Goal: Transaction & Acquisition: Obtain resource

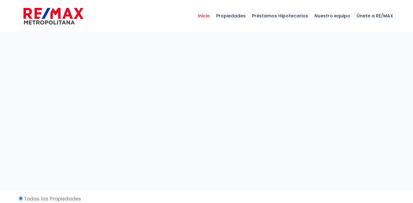
select select
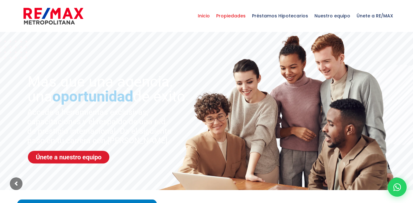
click at [237, 14] on span "Propiedades" at bounding box center [231, 15] width 36 height 19
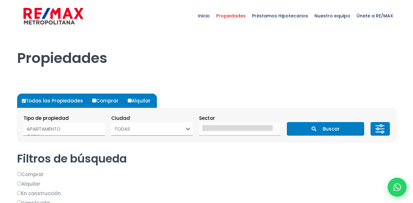
select select
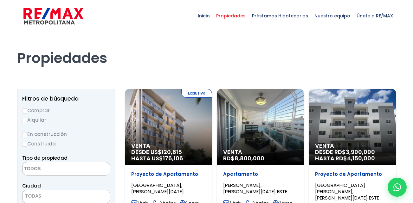
click at [28, 119] on label "Alquilar" at bounding box center [66, 120] width 88 height 8
click at [27, 119] on input "Alquilar" at bounding box center [24, 120] width 5 height 5
radio input "true"
click at [78, 166] on textarea "Search" at bounding box center [53, 170] width 61 height 14
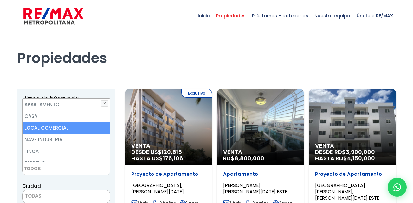
click at [82, 129] on li "LOCAL COMERCIAL" at bounding box center [66, 128] width 87 height 12
select select "comercial+site"
click at [82, 129] on li "LOCAL COMERCIAL" at bounding box center [66, 128] width 87 height 12
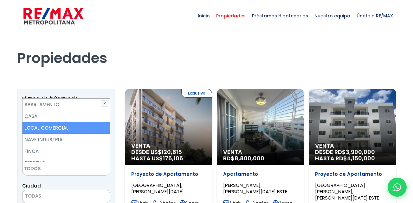
select select "comercial+site"
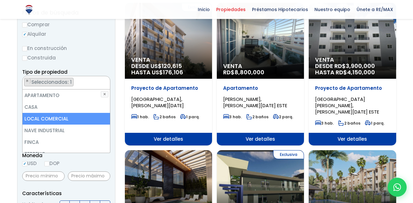
scroll to position [126, 0]
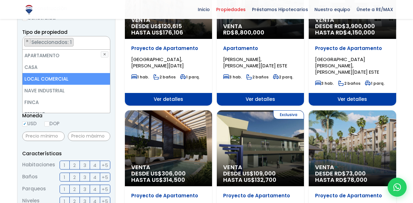
click at [63, 77] on li "LOCAL COMERCIAL" at bounding box center [66, 79] width 87 height 12
select select "comercial+site"
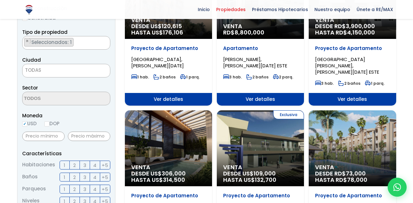
scroll to position [124, 0]
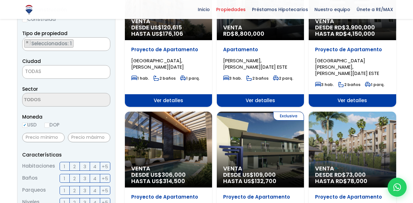
click at [108, 125] on div "Moneda USD DOP" at bounding box center [66, 121] width 88 height 17
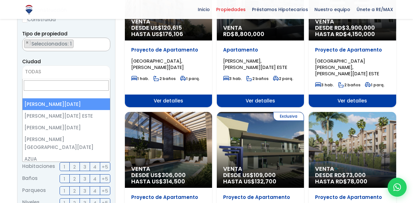
click at [83, 71] on span "TODAS" at bounding box center [66, 72] width 87 height 9
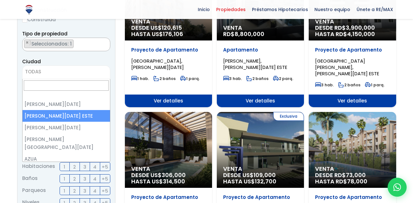
select select "148"
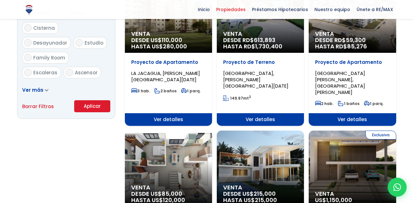
scroll to position [405, 0]
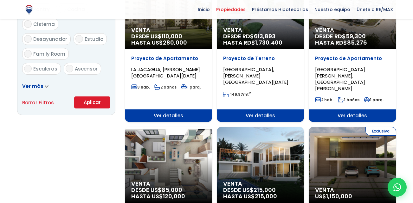
click at [94, 102] on button "Aplicar" at bounding box center [92, 103] width 36 height 12
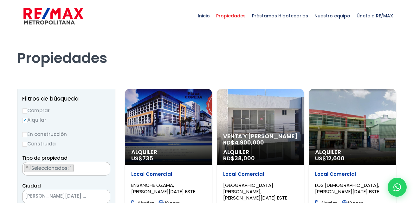
scroll to position [4, 0]
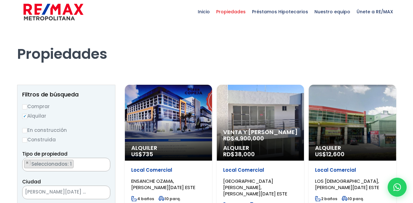
click at [148, 183] on span "ENSANCHE OZAMA, SANTO DOMINGO ESTE" at bounding box center [163, 184] width 64 height 13
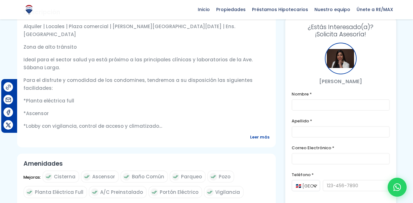
scroll to position [215, 0]
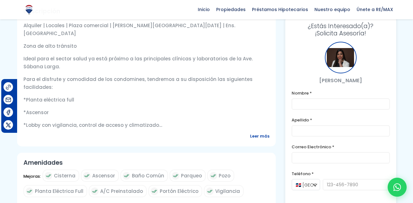
click at [261, 140] on span "Leer más" at bounding box center [259, 136] width 19 height 8
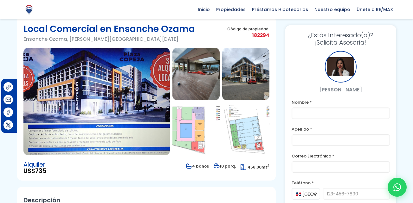
scroll to position [0, 0]
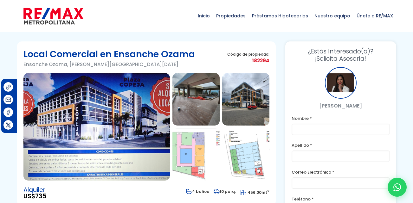
click at [203, 96] on img at bounding box center [195, 99] width 47 height 53
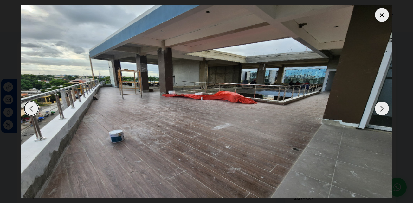
click at [380, 104] on div "Next slide" at bounding box center [382, 109] width 14 height 14
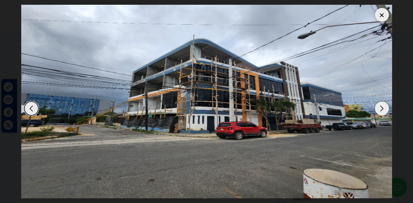
click at [380, 104] on div "Next slide" at bounding box center [382, 109] width 14 height 14
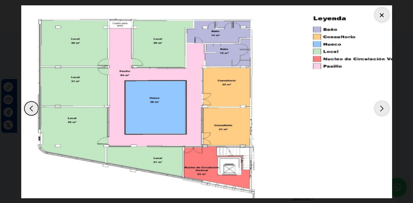
click at [380, 104] on div "Next slide" at bounding box center [382, 109] width 14 height 14
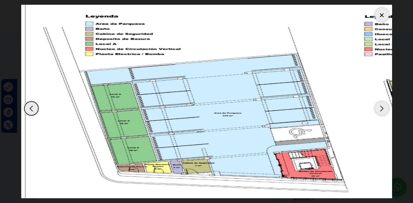
click at [380, 104] on div "Next slide" at bounding box center [382, 109] width 14 height 14
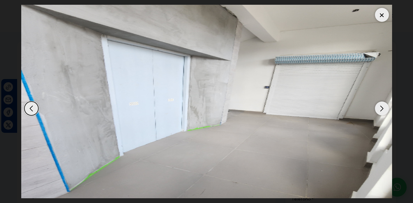
click at [380, 104] on div "Next slide" at bounding box center [382, 109] width 14 height 14
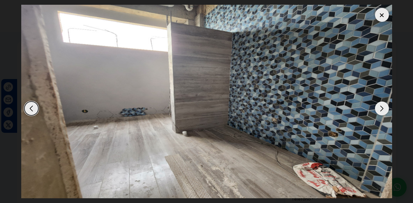
click at [380, 104] on div "Next slide" at bounding box center [382, 109] width 14 height 14
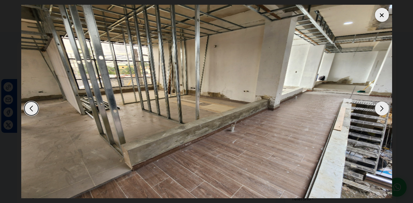
click at [380, 104] on div "Next slide" at bounding box center [382, 109] width 14 height 14
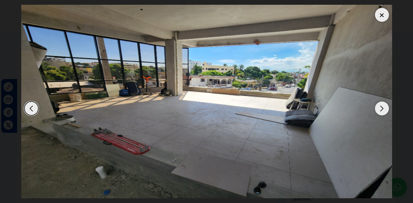
click at [380, 104] on div "Next slide" at bounding box center [382, 109] width 14 height 14
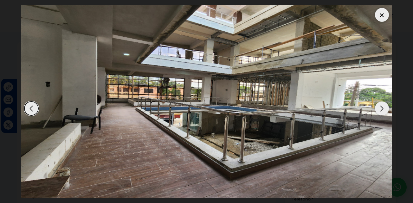
click at [380, 104] on div "Next slide" at bounding box center [382, 109] width 14 height 14
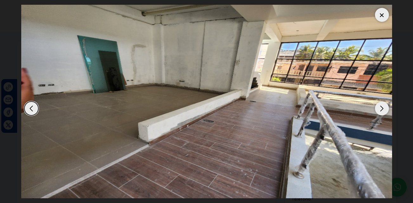
click at [380, 104] on div "Next slide" at bounding box center [382, 109] width 14 height 14
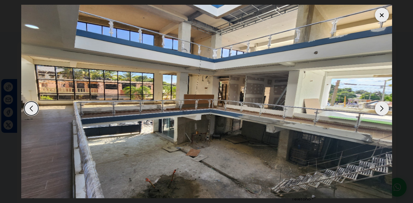
click at [380, 104] on div "Next slide" at bounding box center [382, 109] width 14 height 14
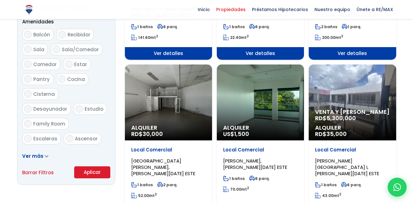
scroll to position [337, 0]
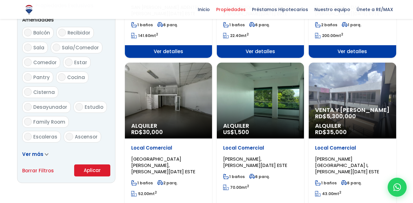
click at [273, 85] on div "Alquiler US$ 1,500" at bounding box center [260, 101] width 87 height 76
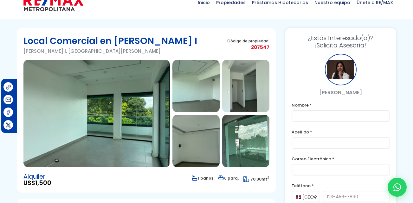
scroll to position [12, 0]
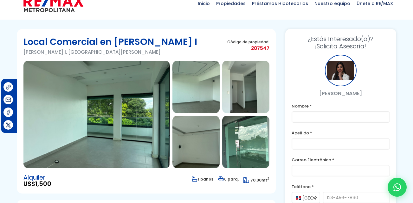
click at [136, 76] on img at bounding box center [96, 115] width 146 height 108
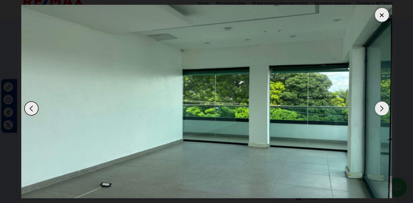
click at [384, 106] on div "Next slide" at bounding box center [382, 109] width 14 height 14
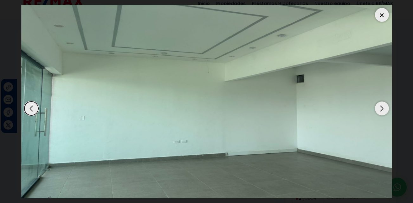
click at [384, 106] on div "Next slide" at bounding box center [382, 109] width 14 height 14
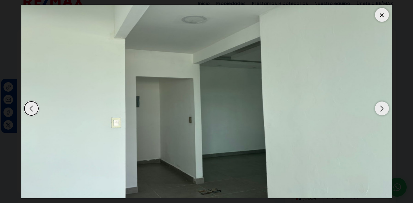
click at [384, 106] on div "Next slide" at bounding box center [382, 109] width 14 height 14
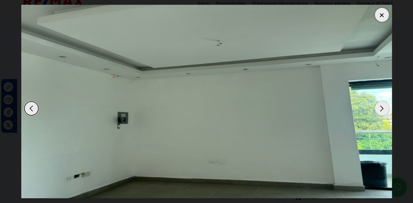
click at [384, 106] on div "Next slide" at bounding box center [382, 109] width 14 height 14
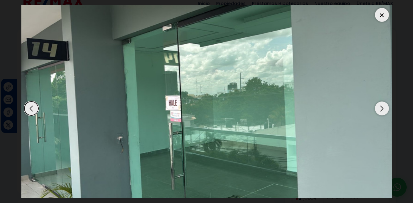
click at [384, 106] on div "Next slide" at bounding box center [382, 109] width 14 height 14
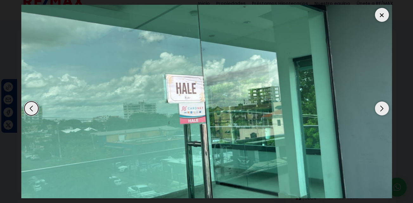
click at [384, 106] on div "Next slide" at bounding box center [382, 109] width 14 height 14
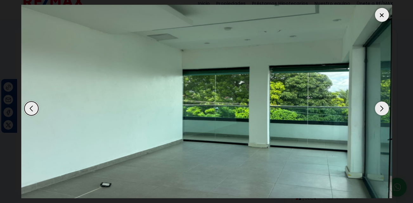
click at [384, 106] on div "Next slide" at bounding box center [382, 109] width 14 height 14
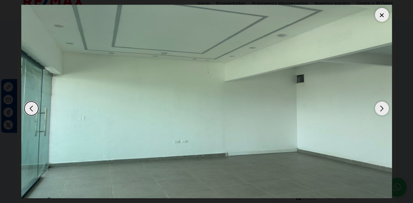
click at [384, 106] on div "Next slide" at bounding box center [382, 109] width 14 height 14
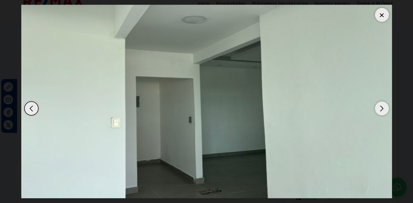
click at [384, 106] on div "Next slide" at bounding box center [382, 109] width 14 height 14
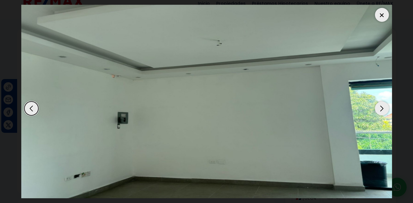
click at [384, 106] on div "Next slide" at bounding box center [382, 109] width 14 height 14
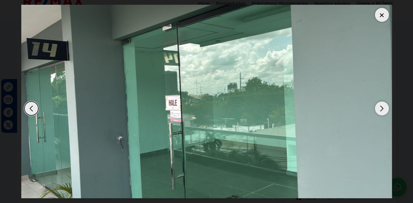
click at [384, 106] on div "Next slide" at bounding box center [382, 109] width 14 height 14
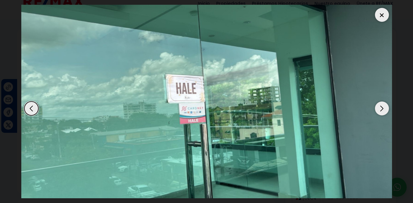
click at [384, 106] on div "Next slide" at bounding box center [382, 109] width 14 height 14
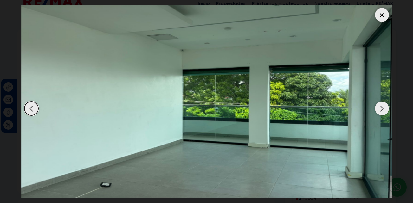
click at [384, 106] on div "Next slide" at bounding box center [382, 109] width 14 height 14
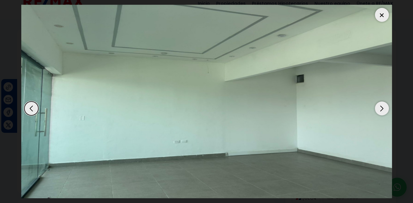
click at [384, 106] on div "Next slide" at bounding box center [382, 109] width 14 height 14
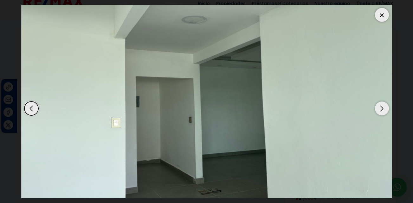
click at [384, 106] on div "Next slide" at bounding box center [382, 109] width 14 height 14
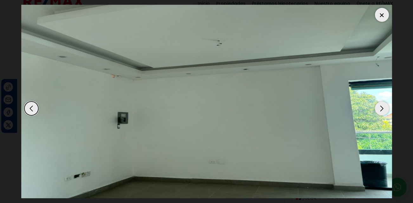
click at [384, 106] on div "Next slide" at bounding box center [382, 109] width 14 height 14
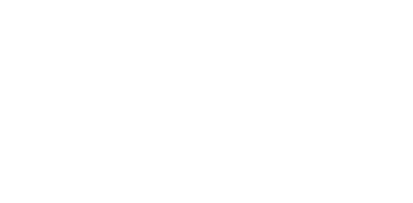
select select
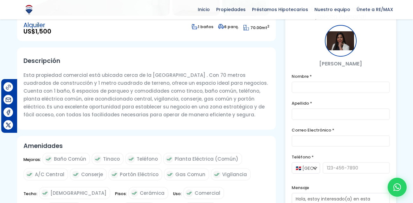
scroll to position [177, 0]
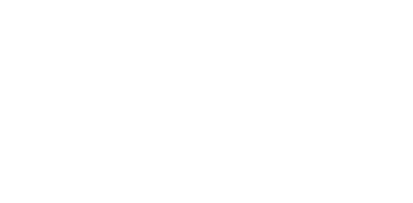
select select "comercial+site"
select select "148"
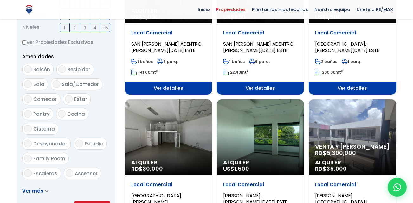
scroll to position [306, 0]
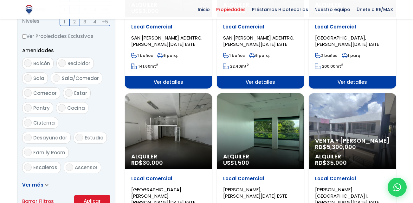
click at [174, 132] on div "Alquiler RD$ 30,000" at bounding box center [168, 131] width 87 height 76
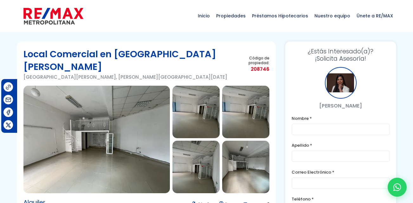
click at [142, 117] on img at bounding box center [96, 140] width 146 height 108
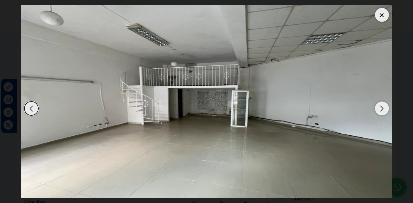
click at [378, 108] on div "Next slide" at bounding box center [382, 109] width 14 height 14
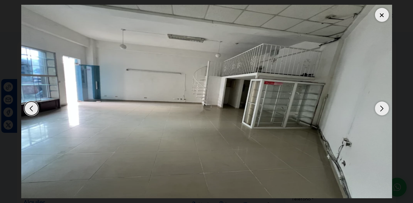
click at [378, 108] on div "Next slide" at bounding box center [382, 109] width 14 height 14
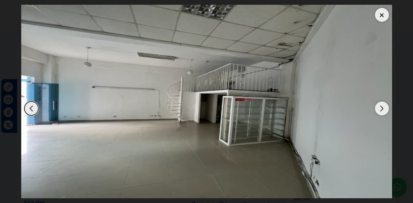
click at [378, 108] on div "Next slide" at bounding box center [382, 109] width 14 height 14
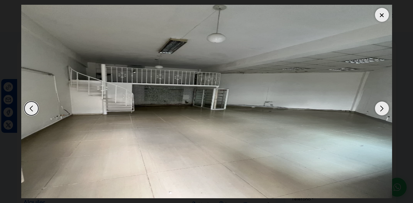
click at [378, 108] on div "Next slide" at bounding box center [382, 109] width 14 height 14
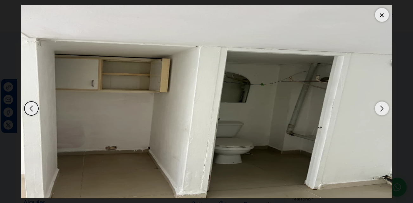
click at [378, 108] on div "Next slide" at bounding box center [382, 109] width 14 height 14
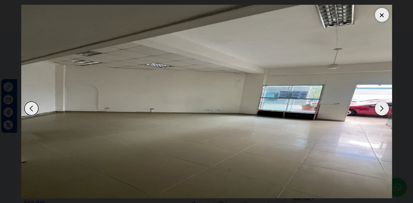
click at [378, 108] on div "Next slide" at bounding box center [382, 109] width 14 height 14
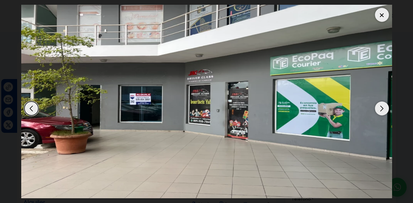
click at [378, 108] on div "Next slide" at bounding box center [382, 109] width 14 height 14
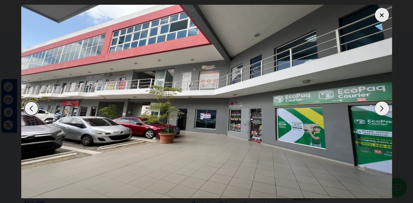
click at [378, 108] on div "Next slide" at bounding box center [382, 109] width 14 height 14
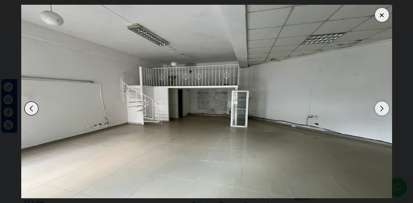
click at [378, 108] on div "Next slide" at bounding box center [382, 109] width 14 height 14
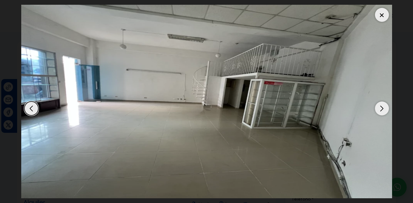
click at [378, 108] on div "Next slide" at bounding box center [382, 109] width 14 height 14
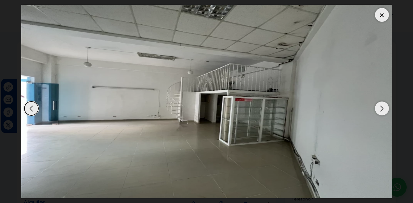
click at [378, 108] on div "Next slide" at bounding box center [382, 109] width 14 height 14
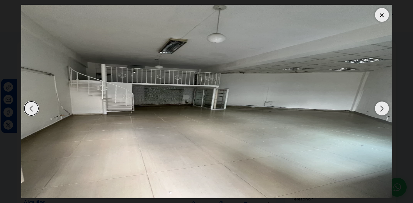
click at [378, 108] on div "Next slide" at bounding box center [382, 109] width 14 height 14
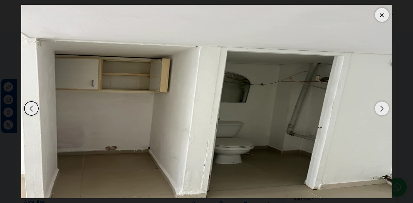
click at [378, 108] on div "Next slide" at bounding box center [382, 109] width 14 height 14
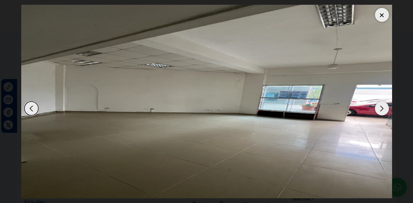
click at [378, 108] on div "Next slide" at bounding box center [382, 109] width 14 height 14
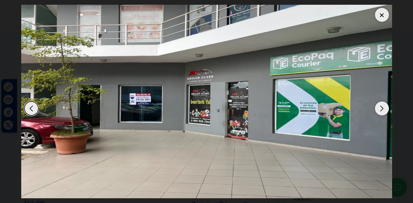
click at [380, 17] on div at bounding box center [382, 15] width 14 height 14
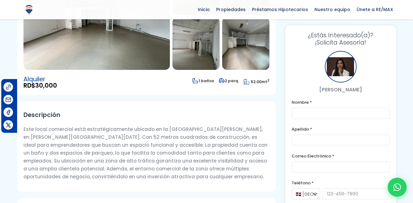
scroll to position [136, 0]
